Goal: Task Accomplishment & Management: Manage account settings

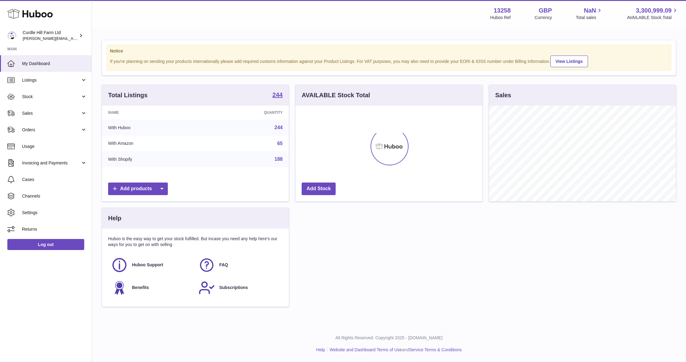
scroll to position [96, 187]
click at [47, 94] on span "Stock" at bounding box center [51, 97] width 59 height 6
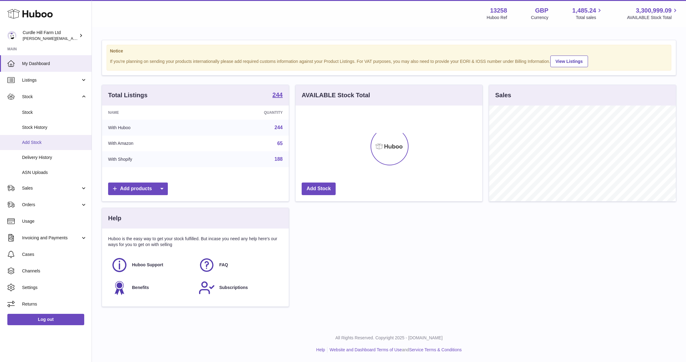
click at [59, 141] on span "Add Stock" at bounding box center [54, 142] width 65 height 6
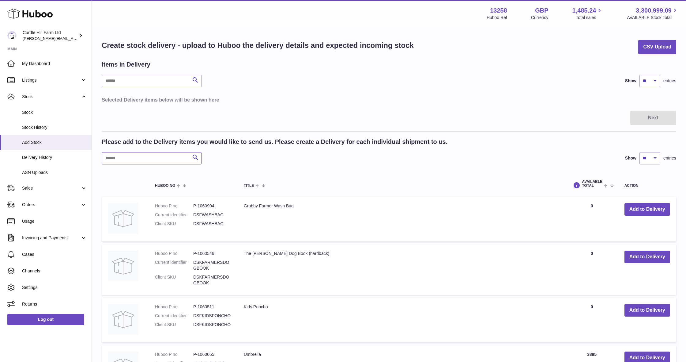
click at [144, 159] on input "text" at bounding box center [152, 158] width 100 height 12
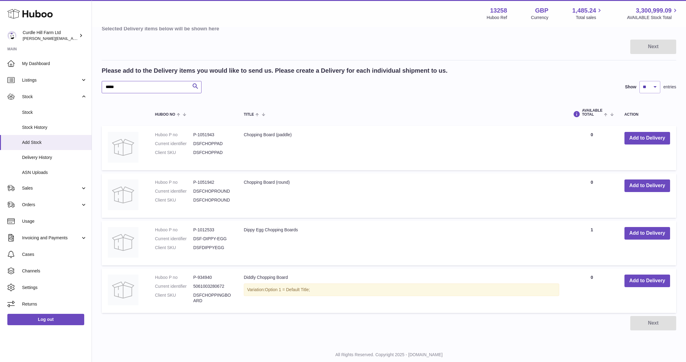
scroll to position [71, 0]
type input "*****"
click at [642, 278] on button "Add to Delivery" at bounding box center [648, 280] width 46 height 13
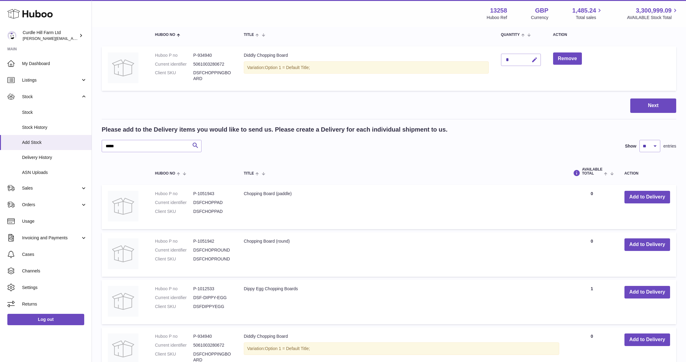
click at [535, 58] on icon "button" at bounding box center [535, 60] width 6 height 6
type input "****"
click at [534, 57] on button "submit" at bounding box center [534, 60] width 12 height 10
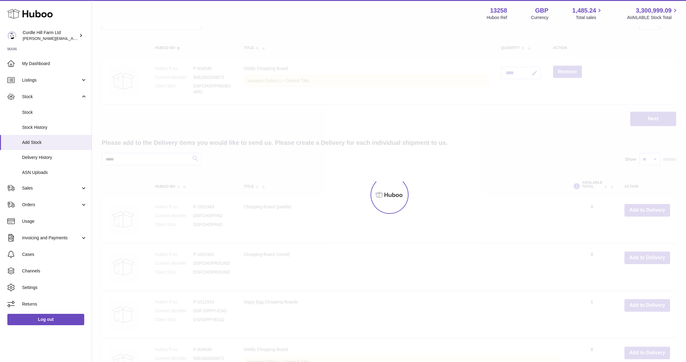
scroll to position [56, 0]
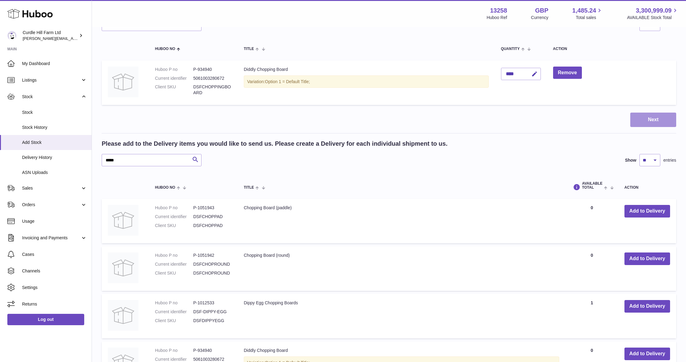
click at [641, 117] on button "Next" at bounding box center [654, 119] width 46 height 14
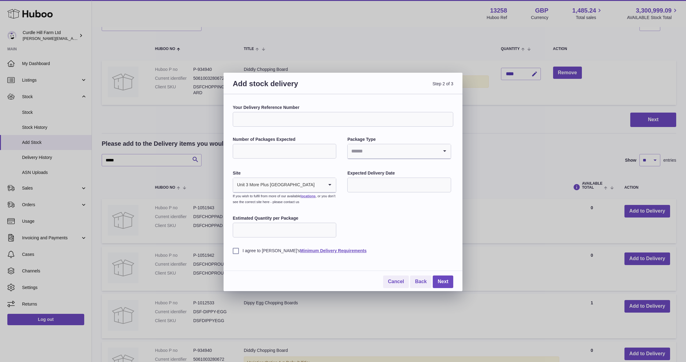
click at [323, 123] on input "Your Delivery Reference Number" at bounding box center [343, 119] width 221 height 15
click at [389, 116] on input "**********" at bounding box center [343, 119] width 221 height 15
type input "**********"
type input "*"
click at [369, 182] on li "Pallets" at bounding box center [399, 180] width 102 height 12
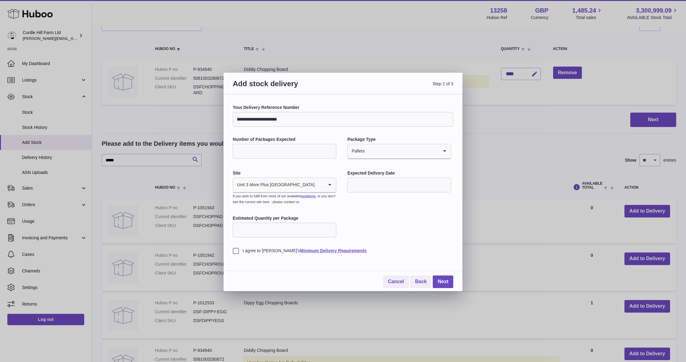
click at [370, 185] on input "text" at bounding box center [400, 184] width 104 height 15
click at [358, 248] on span "13" at bounding box center [357, 246] width 11 height 11
type input "**********"
click at [238, 248] on label "I agree to Huboo's Minimum Delivery Requirements" at bounding box center [343, 251] width 221 height 6
click at [446, 279] on link "Next" at bounding box center [443, 281] width 21 height 13
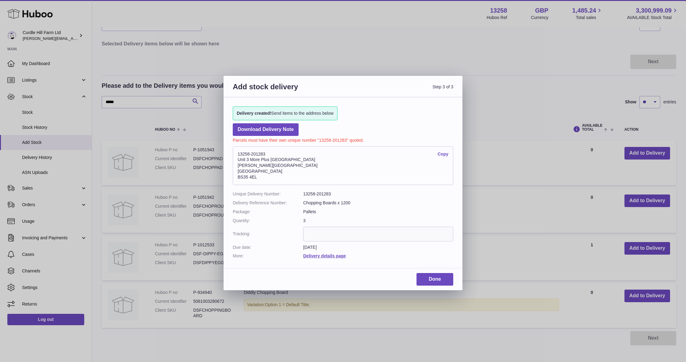
drag, startPoint x: 260, startPoint y: 176, endPoint x: 239, endPoint y: 154, distance: 30.6
click at [239, 154] on address "13258-201283 Copy Unit 3 More Plus Central Park Hudson Avenue Severn Beach BS35…" at bounding box center [343, 165] width 221 height 39
copy address "13258-201283 Copy Unit 3 More Plus Central Park Hudson Avenue Severn Beach BS35…"
click at [431, 275] on link "Done" at bounding box center [435, 279] width 37 height 13
